Goal: Task Accomplishment & Management: Use online tool/utility

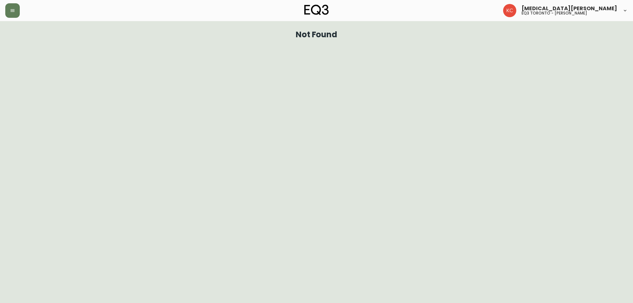
click at [515, 43] on html "[MEDICAL_DATA][PERSON_NAME] eq3 toronto - [PERSON_NAME] Not Found" at bounding box center [316, 21] width 633 height 43
click at [110, 43] on html "[MEDICAL_DATA][PERSON_NAME] eq3 toronto - [PERSON_NAME] Not Found" at bounding box center [316, 21] width 633 height 43
click at [12, 12] on icon "button" at bounding box center [12, 10] width 5 height 5
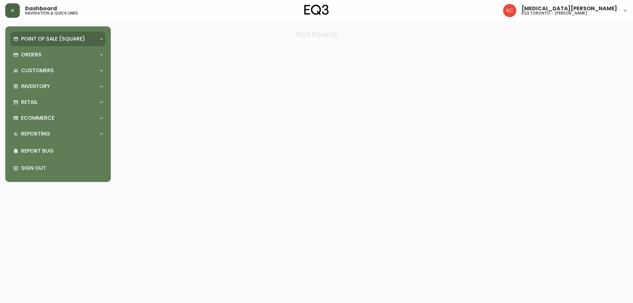
click at [77, 33] on div "Point of Sale (Square)" at bounding box center [58, 39] width 95 height 15
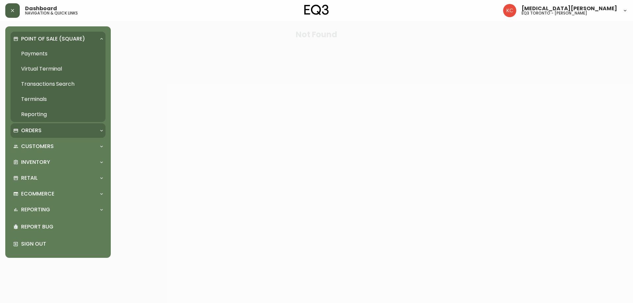
click at [44, 131] on div "Orders" at bounding box center [54, 130] width 83 height 7
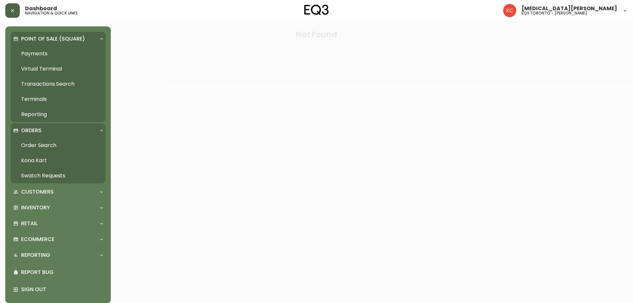
click at [64, 150] on link "Order Search" at bounding box center [58, 145] width 95 height 15
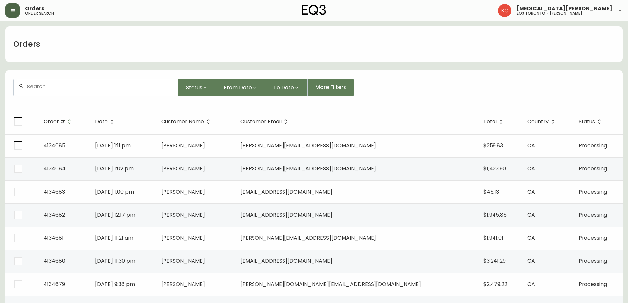
drag, startPoint x: 83, startPoint y: 89, endPoint x: 91, endPoint y: 76, distance: 15.1
click at [83, 88] on input "text" at bounding box center [100, 86] width 146 height 6
type input "[PERSON_NAME]"
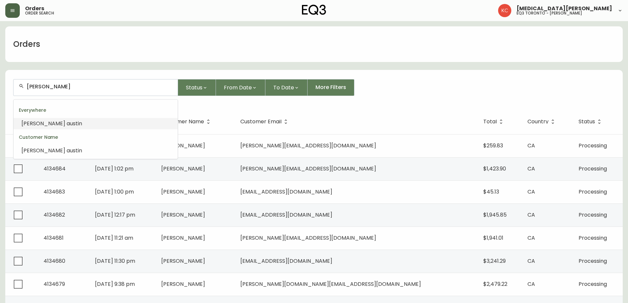
click at [83, 124] on li "[PERSON_NAME]" at bounding box center [96, 123] width 164 height 11
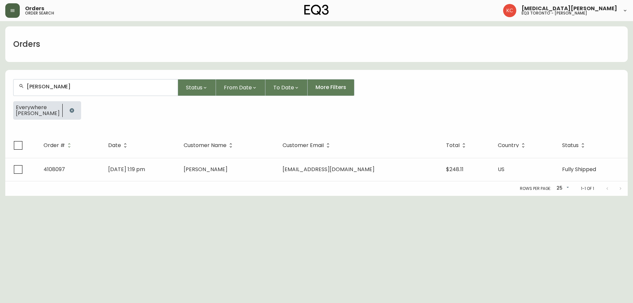
click at [9, 10] on button "button" at bounding box center [12, 10] width 15 height 15
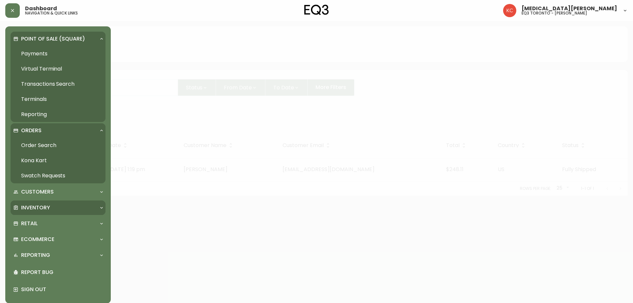
click at [49, 204] on p "Inventory" at bounding box center [35, 207] width 29 height 7
click at [58, 206] on div "Inventory" at bounding box center [54, 207] width 83 height 7
click at [50, 225] on link "Import Stock Status" at bounding box center [58, 222] width 95 height 15
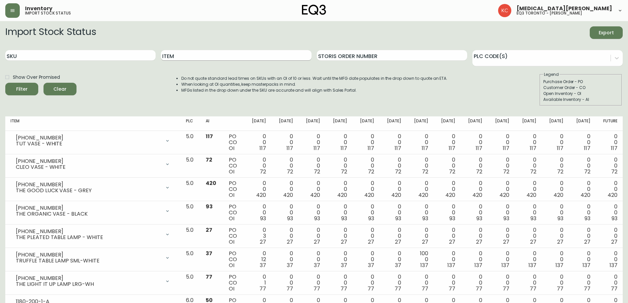
click at [177, 56] on input "Item" at bounding box center [236, 55] width 150 height 11
type input "addy"
click at [5, 83] on button "Filter" at bounding box center [21, 89] width 33 height 13
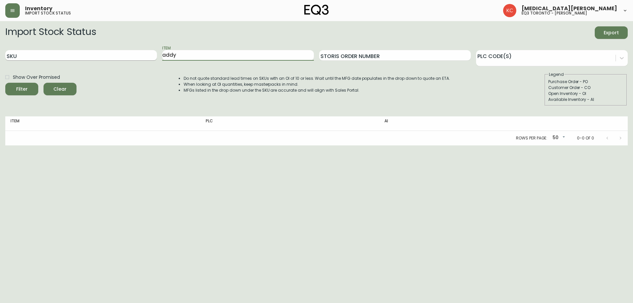
drag, startPoint x: 196, startPoint y: 55, endPoint x: 21, endPoint y: 57, distance: 174.8
click at [24, 61] on div "SKU Item addy Storis Order Number PLC Code(s)" at bounding box center [316, 55] width 623 height 21
click at [30, 56] on input "SKU" at bounding box center [81, 55] width 152 height 11
paste input "[PHONE_NUMBER]"
type input "[PHONE_NUMBER]"
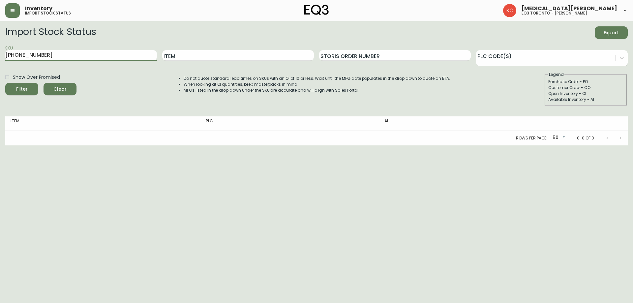
click at [5, 83] on button "Filter" at bounding box center [21, 89] width 33 height 13
